Goal: Use online tool/utility: Use online tool/utility

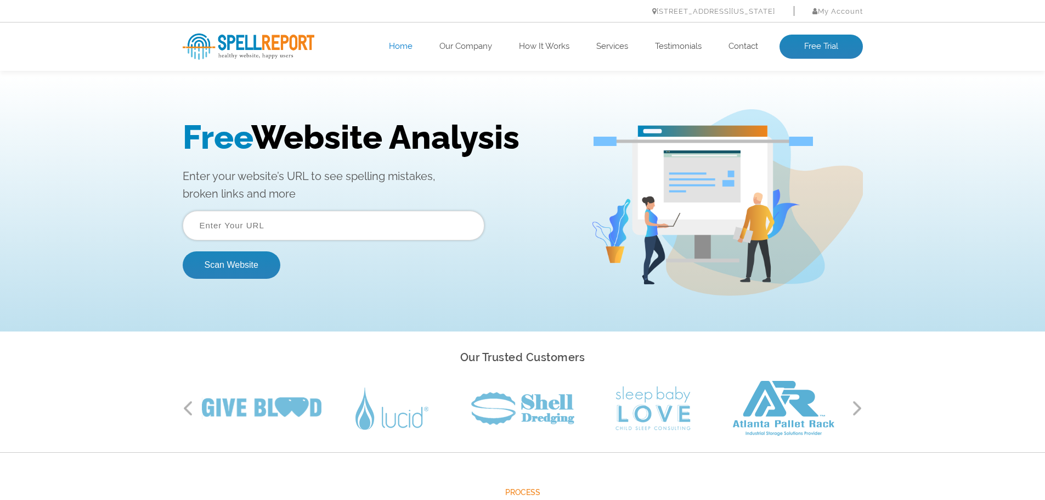
click at [105, 153] on div "Free Website Analysis Enter your website’s URL to see spelling mistakes, broken…" at bounding box center [522, 203] width 1045 height 258
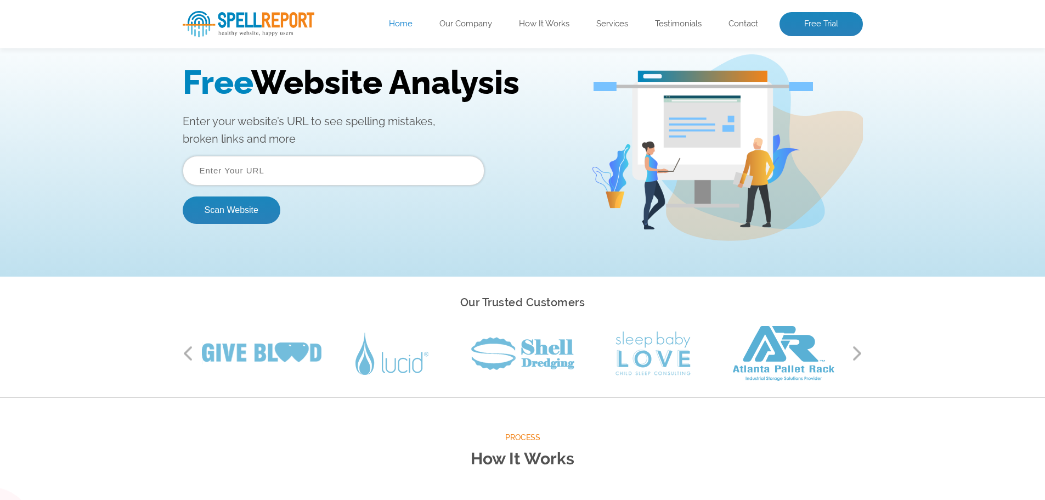
click at [266, 180] on input "text" at bounding box center [334, 171] width 302 height 30
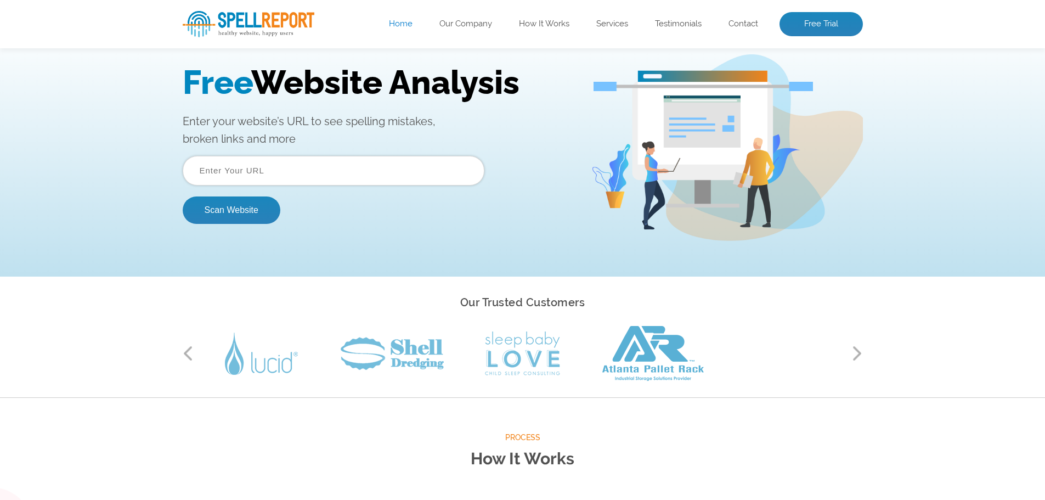
click at [215, 162] on input "text" at bounding box center [334, 171] width 302 height 30
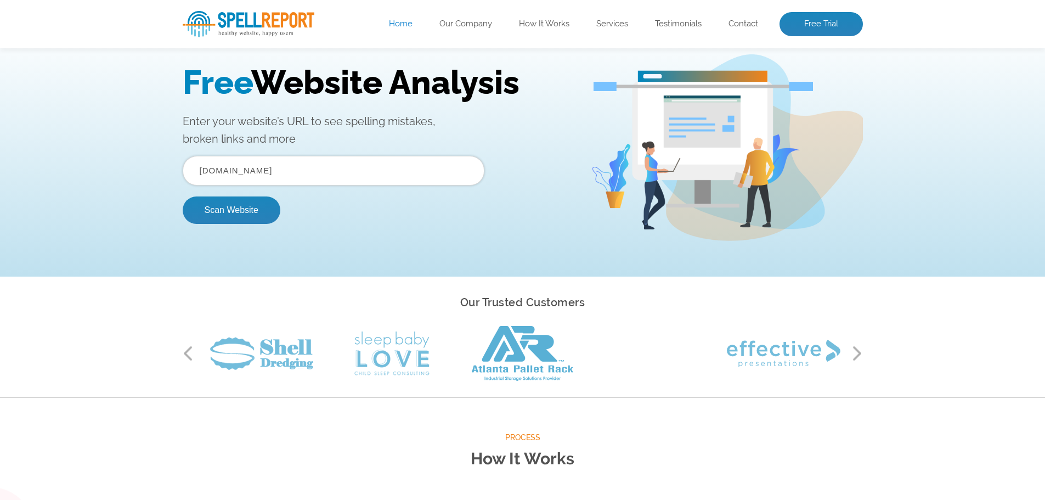
type input "dinosauroutpost.com"
click at [183, 196] on button "Scan Website" at bounding box center [232, 209] width 98 height 27
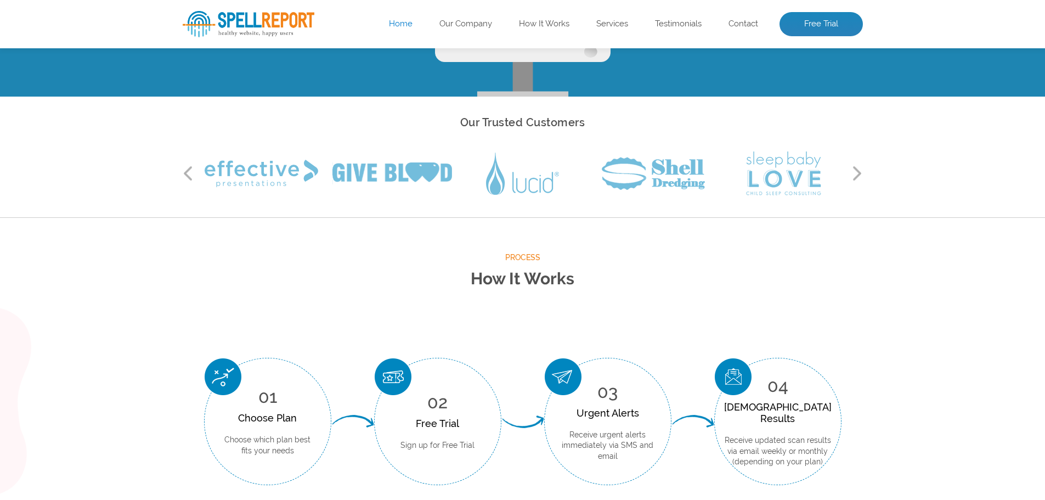
scroll to position [0, 0]
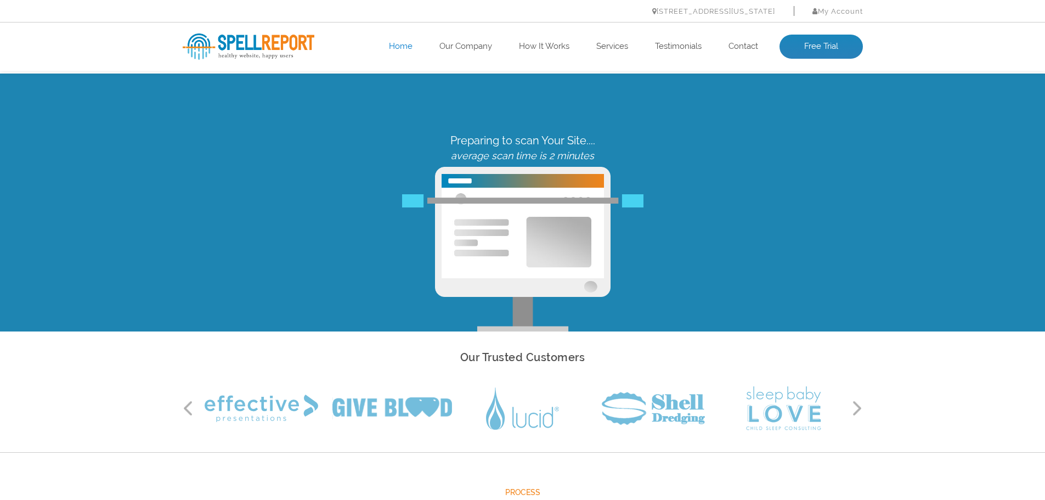
drag, startPoint x: 298, startPoint y: 306, endPoint x: 298, endPoint y: 233, distance: 73.5
click at [298, 233] on div "Preparing to scan Your Site.... average scan time is 2 minutes" at bounding box center [522, 233] width 697 height 198
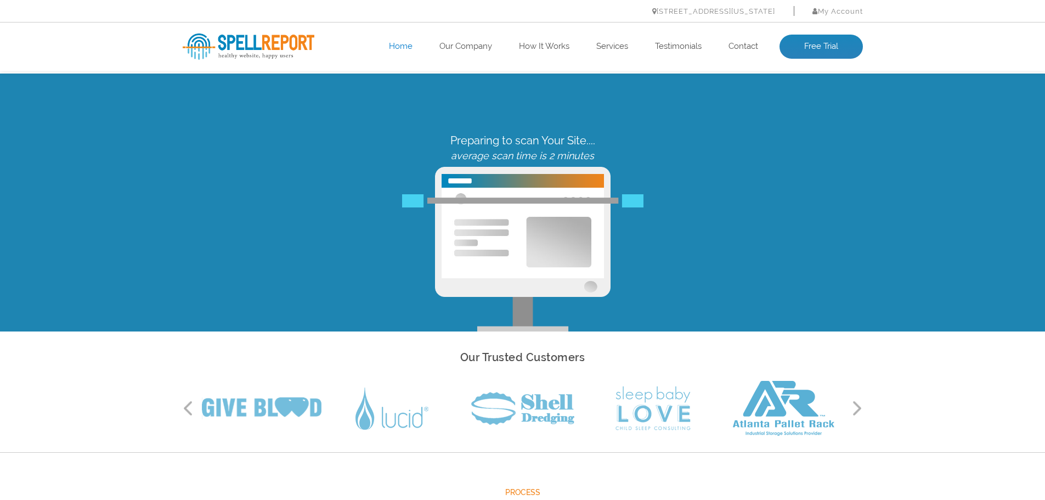
click at [717, 207] on div "Preparing to scan Your Site.... average scan time is 2 minutes" at bounding box center [522, 233] width 697 height 198
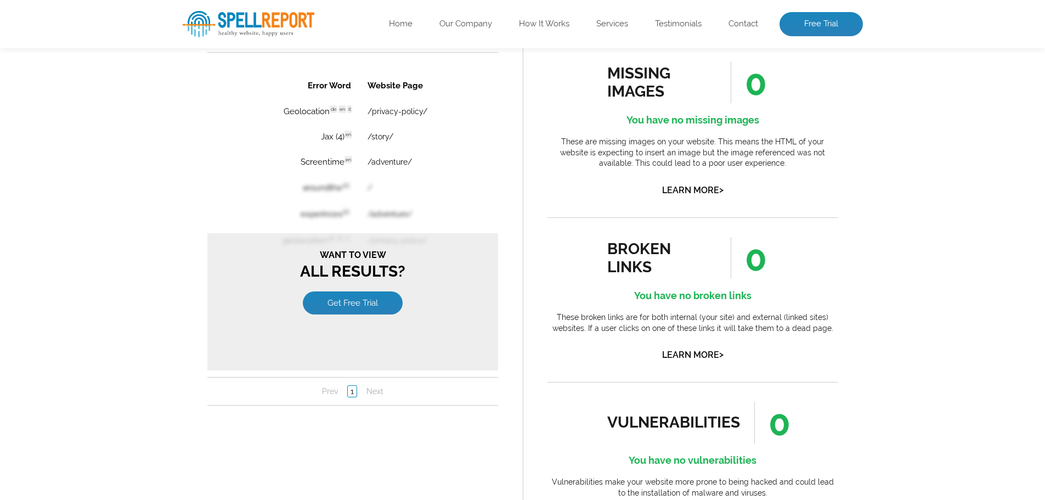
scroll to position [1042, 0]
